Goal: Check status: Check status

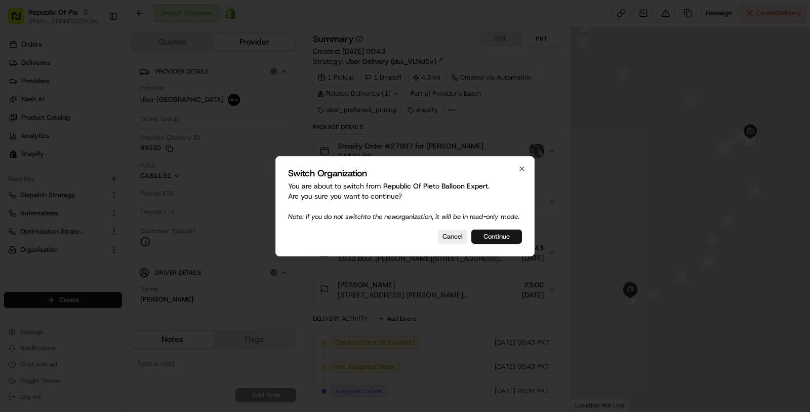
click at [483, 239] on button "Continue" at bounding box center [496, 236] width 51 height 14
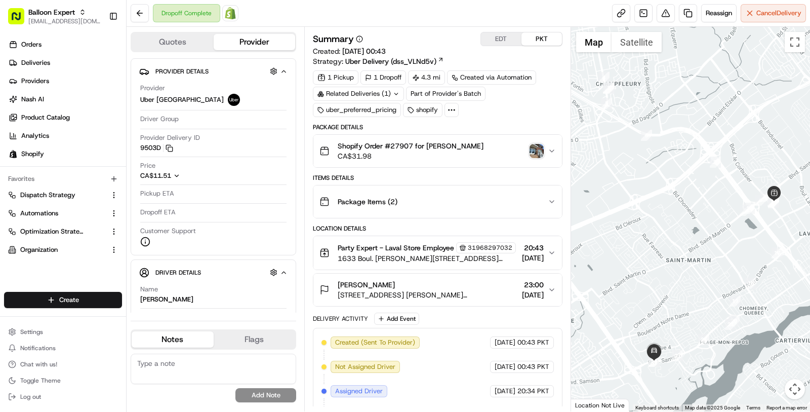
click at [500, 38] on button "EDT" at bounding box center [501, 38] width 40 height 13
click at [534, 39] on button "PKT" at bounding box center [541, 38] width 40 height 13
click at [408, 144] on span "Shopify Order #27907 for [PERSON_NAME]" at bounding box center [411, 146] width 146 height 10
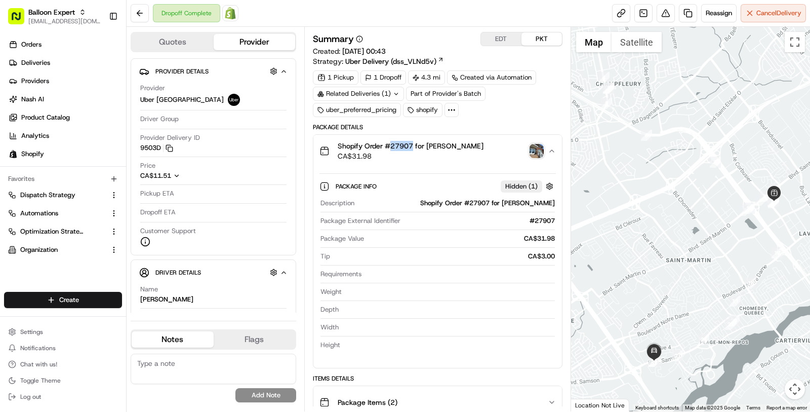
click at [408, 144] on span "Shopify Order #27907 for [PERSON_NAME]" at bounding box center [411, 146] width 146 height 10
copy span "27907"
click at [37, 27] on button "Balloon Expert [EMAIL_ADDRESS][DOMAIN_NAME]" at bounding box center [54, 16] width 101 height 24
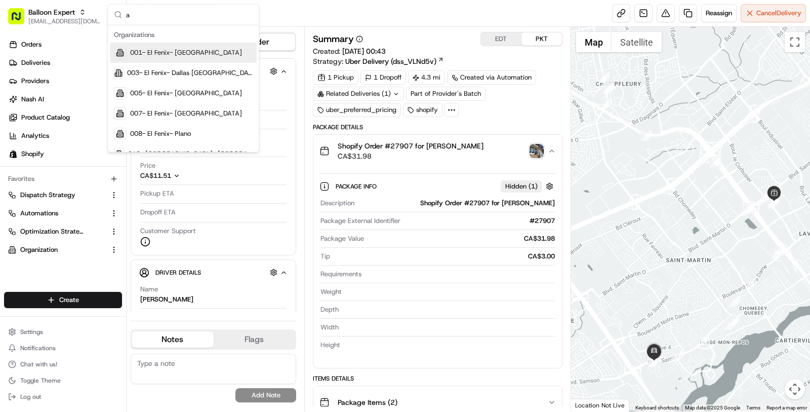
type input "a"
